Goal: Task Accomplishment & Management: Complete application form

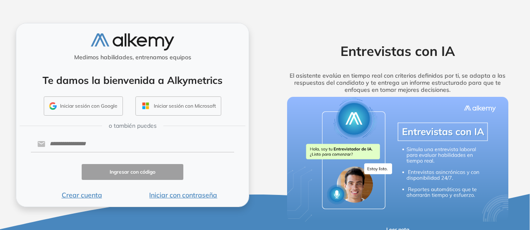
click at [99, 107] on button "Iniciar sesión con Google" at bounding box center [83, 105] width 79 height 19
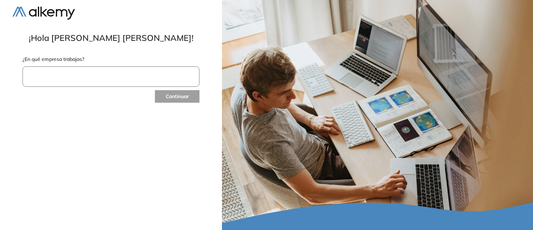
click at [174, 82] on input "text" at bounding box center [110, 76] width 177 height 20
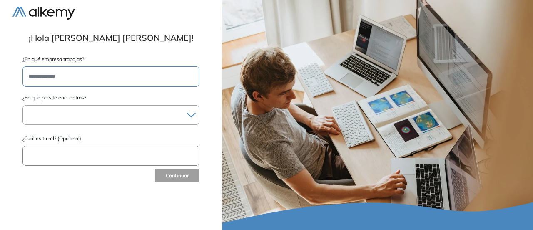
type input "**********"
click at [186, 109] on div at bounding box center [111, 115] width 176 height 12
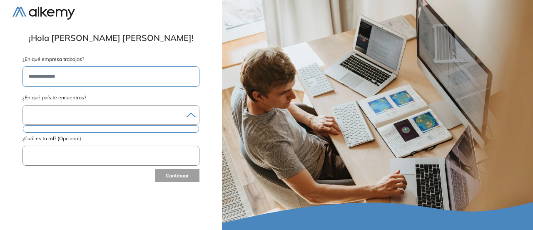
click at [175, 130] on ul at bounding box center [111, 128] width 176 height 7
click at [191, 114] on icon at bounding box center [191, 114] width 9 height 5
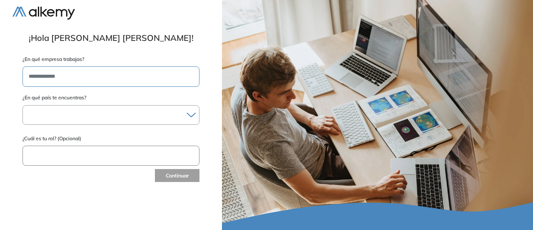
click at [173, 153] on input "text" at bounding box center [110, 155] width 177 height 20
click at [160, 116] on div at bounding box center [111, 115] width 176 height 12
click at [142, 73] on input "**********" at bounding box center [110, 76] width 177 height 20
click at [98, 102] on div at bounding box center [110, 113] width 177 height 23
click at [99, 107] on div at bounding box center [110, 115] width 177 height 20
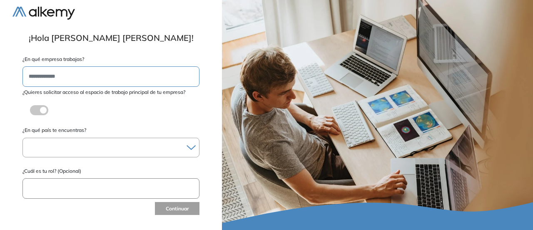
click at [30, 14] on img at bounding box center [43, 13] width 62 height 13
